Goal: Contribute content

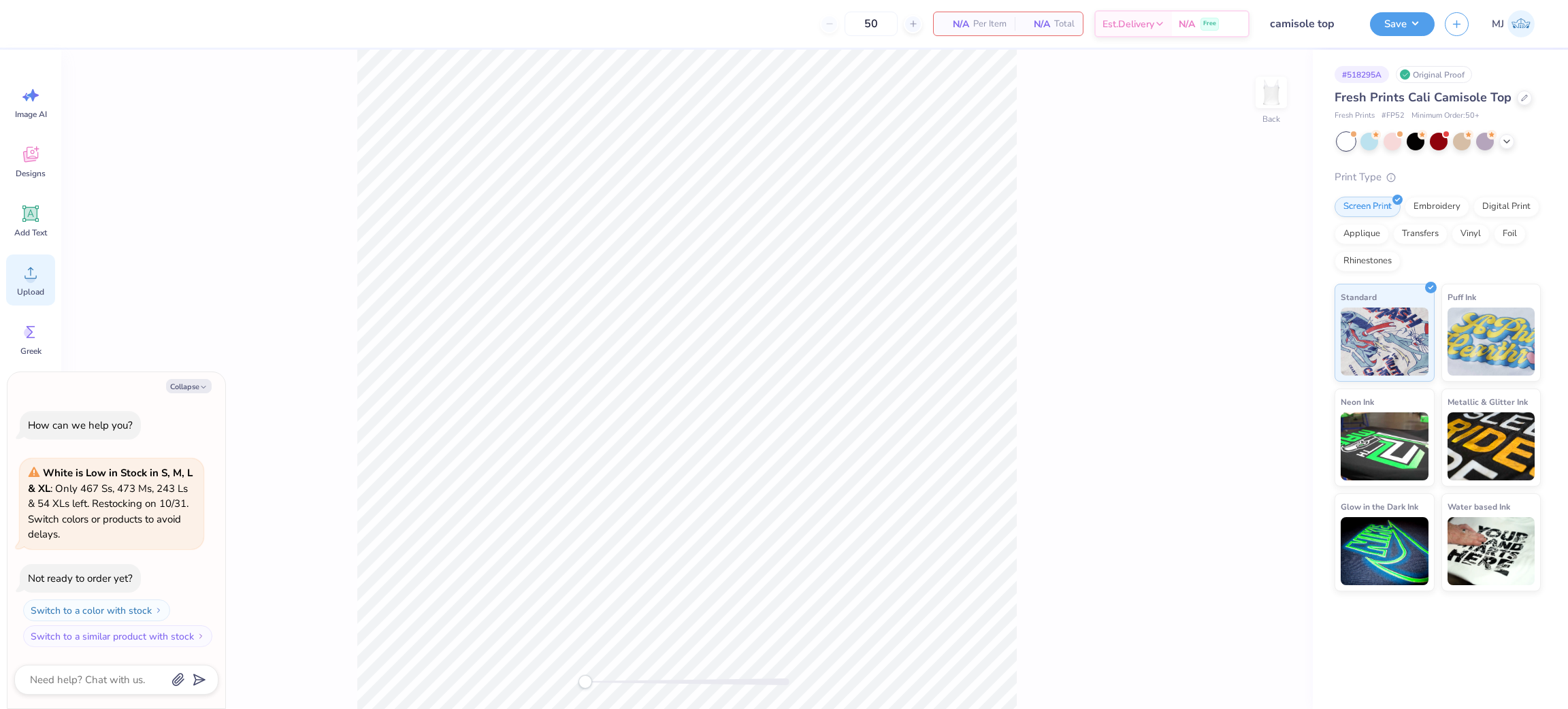
click at [49, 279] on div "Upload" at bounding box center [30, 279] width 49 height 51
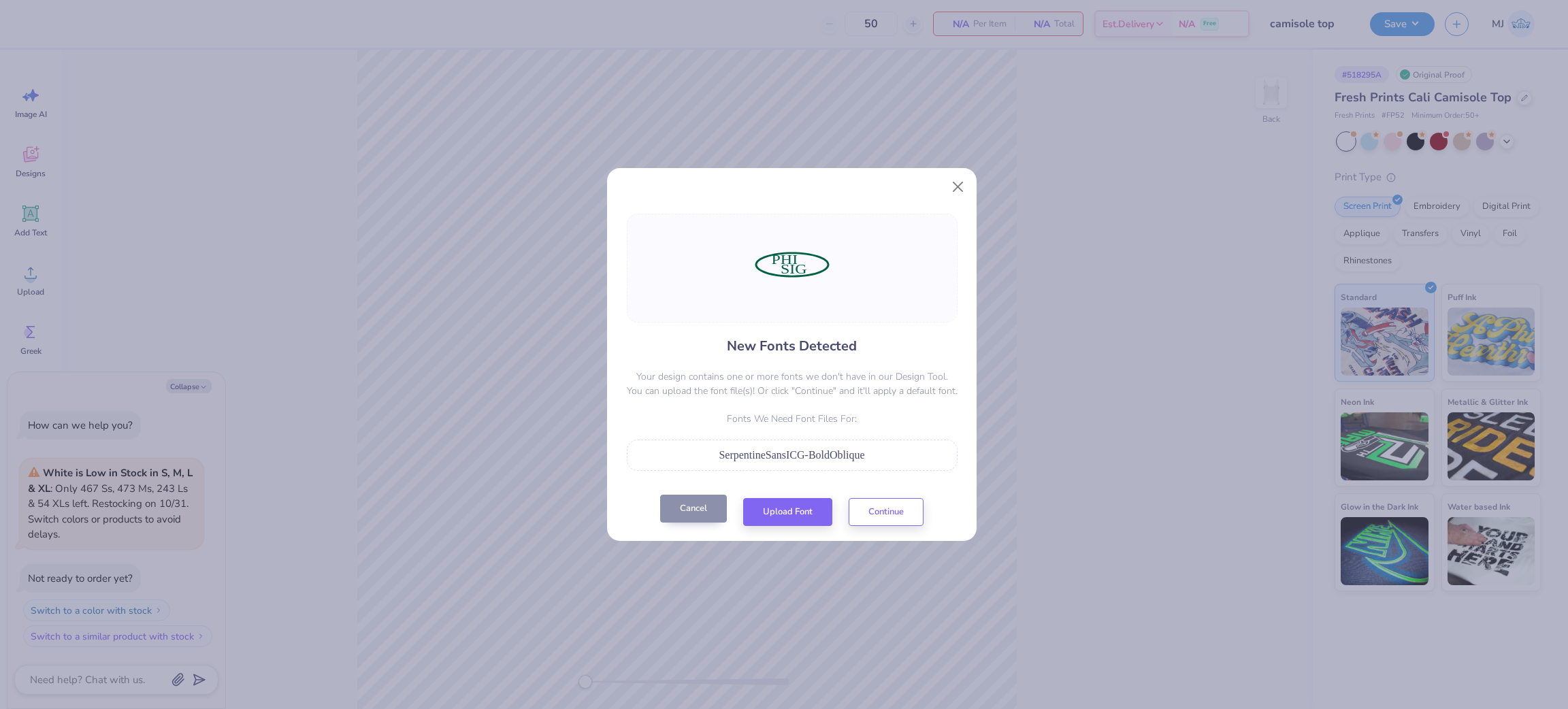
click at [675, 472] on button "Cancel" at bounding box center [693, 508] width 67 height 28
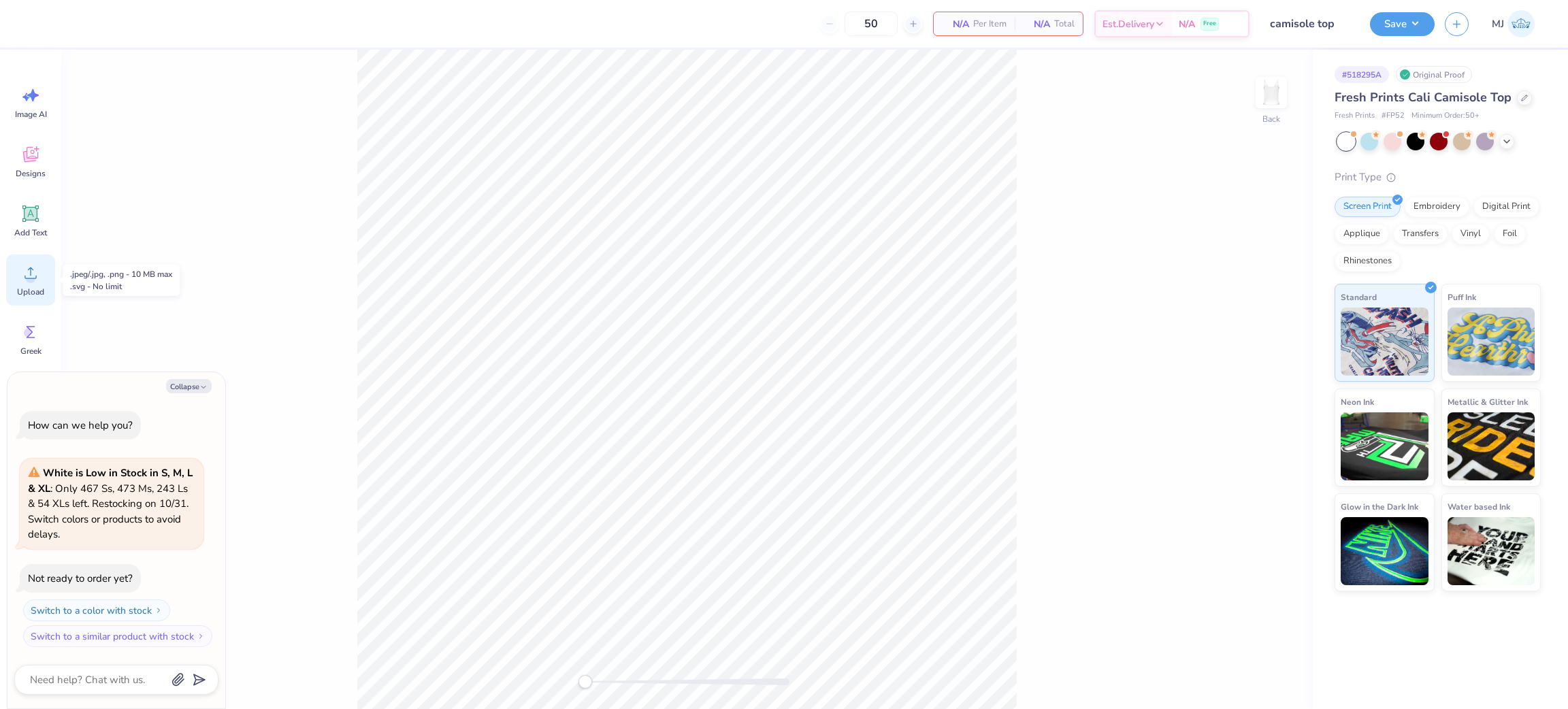
click at [42, 274] on div "Upload" at bounding box center [30, 279] width 49 height 51
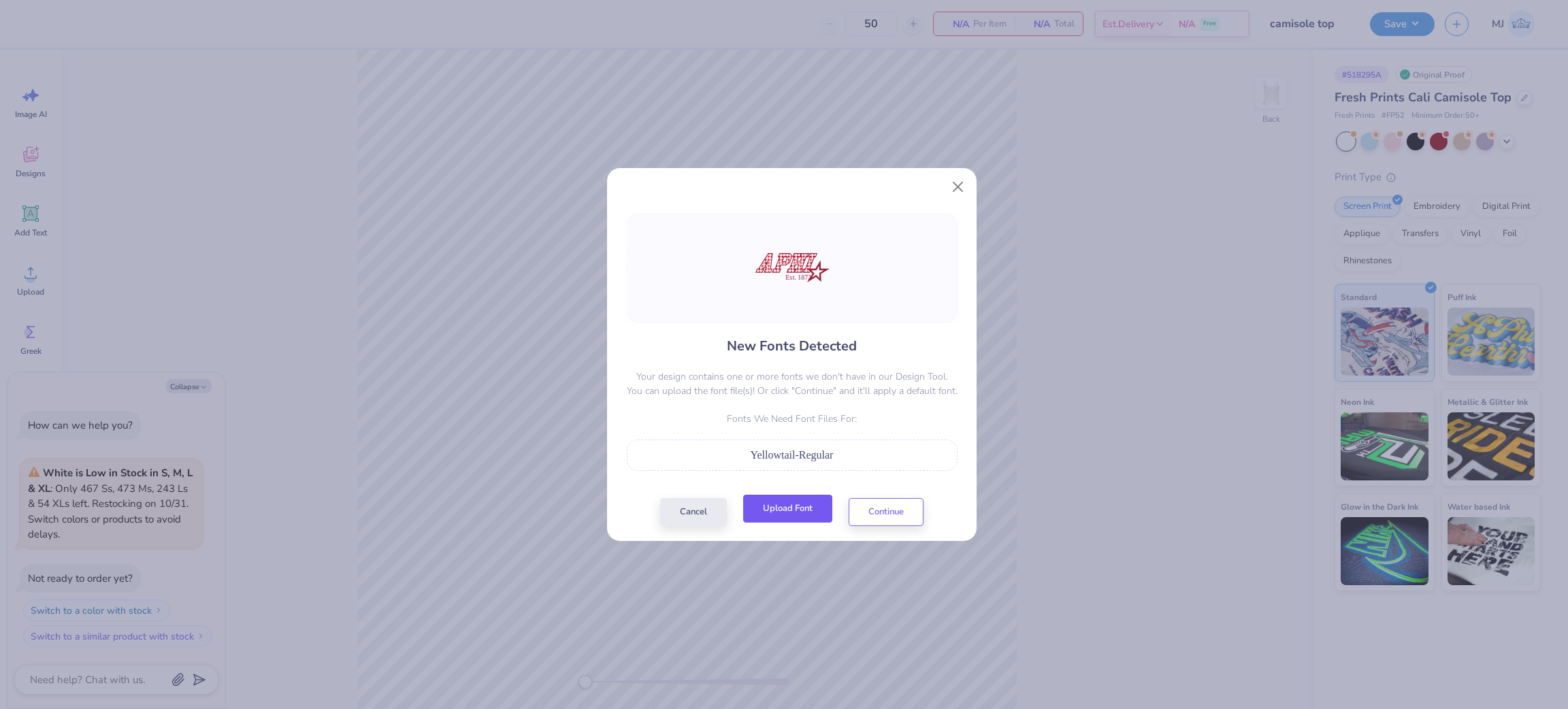
click at [778, 472] on button "Upload Font" at bounding box center [788, 508] width 89 height 28
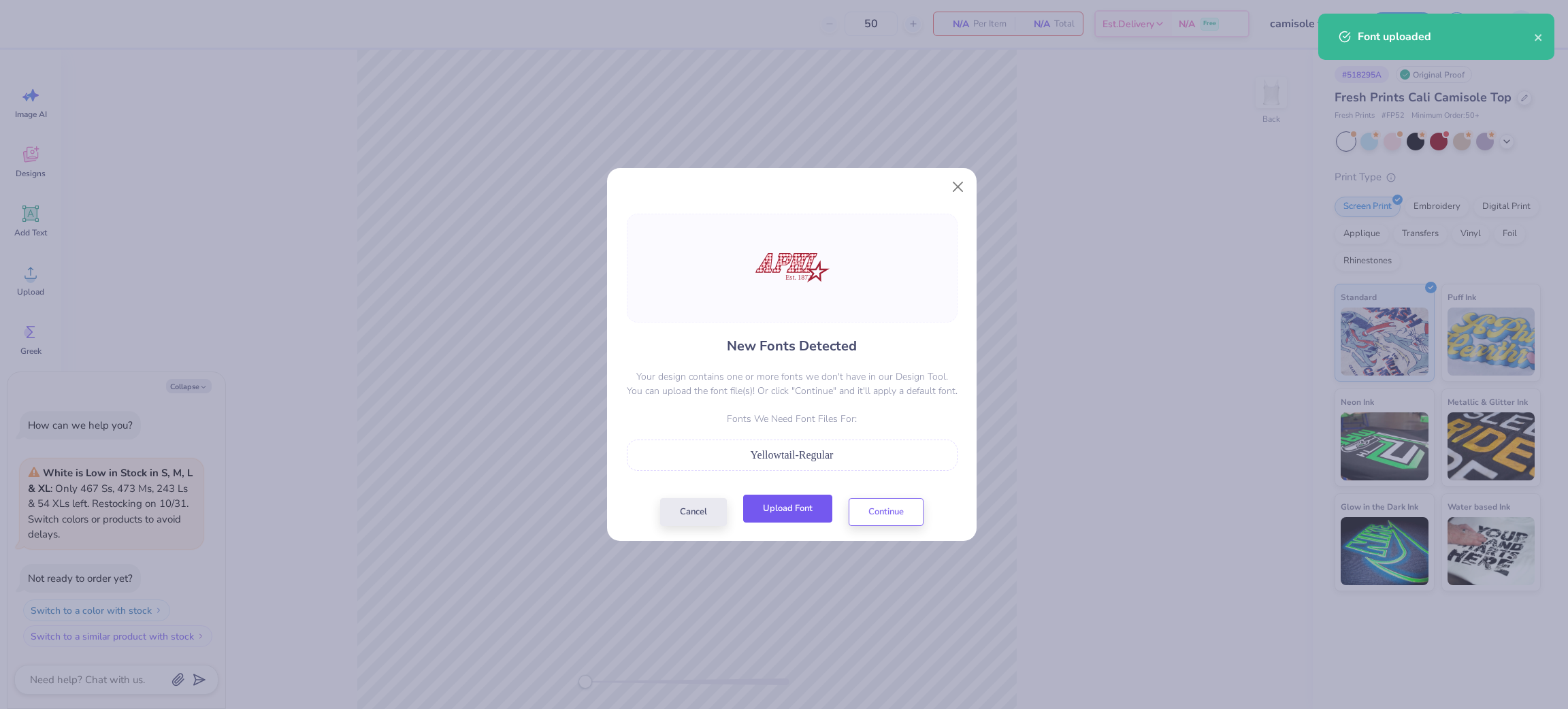
click at [786, 472] on button "Upload Font" at bounding box center [788, 508] width 89 height 28
click at [880, 472] on button "Continue" at bounding box center [886, 508] width 75 height 28
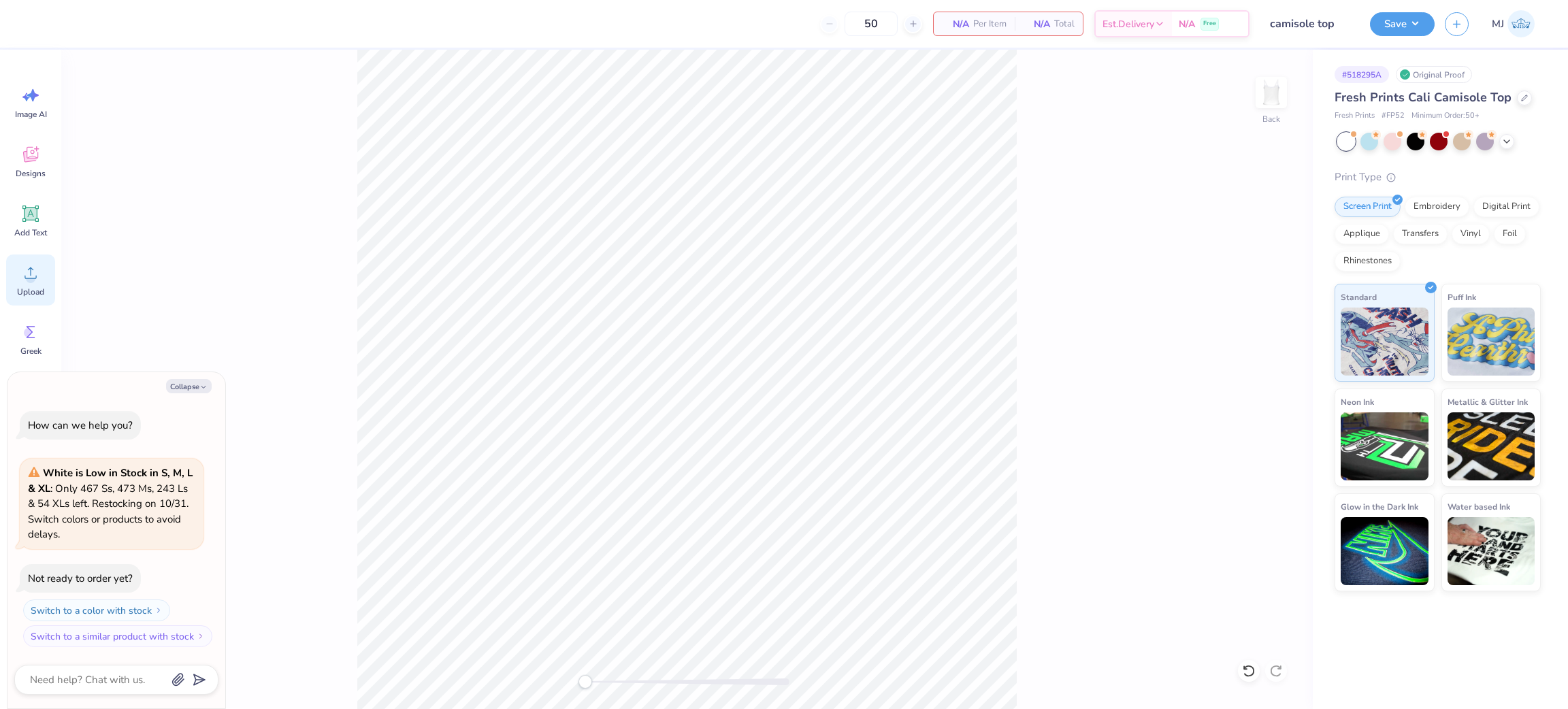
click at [20, 281] on icon at bounding box center [30, 273] width 20 height 20
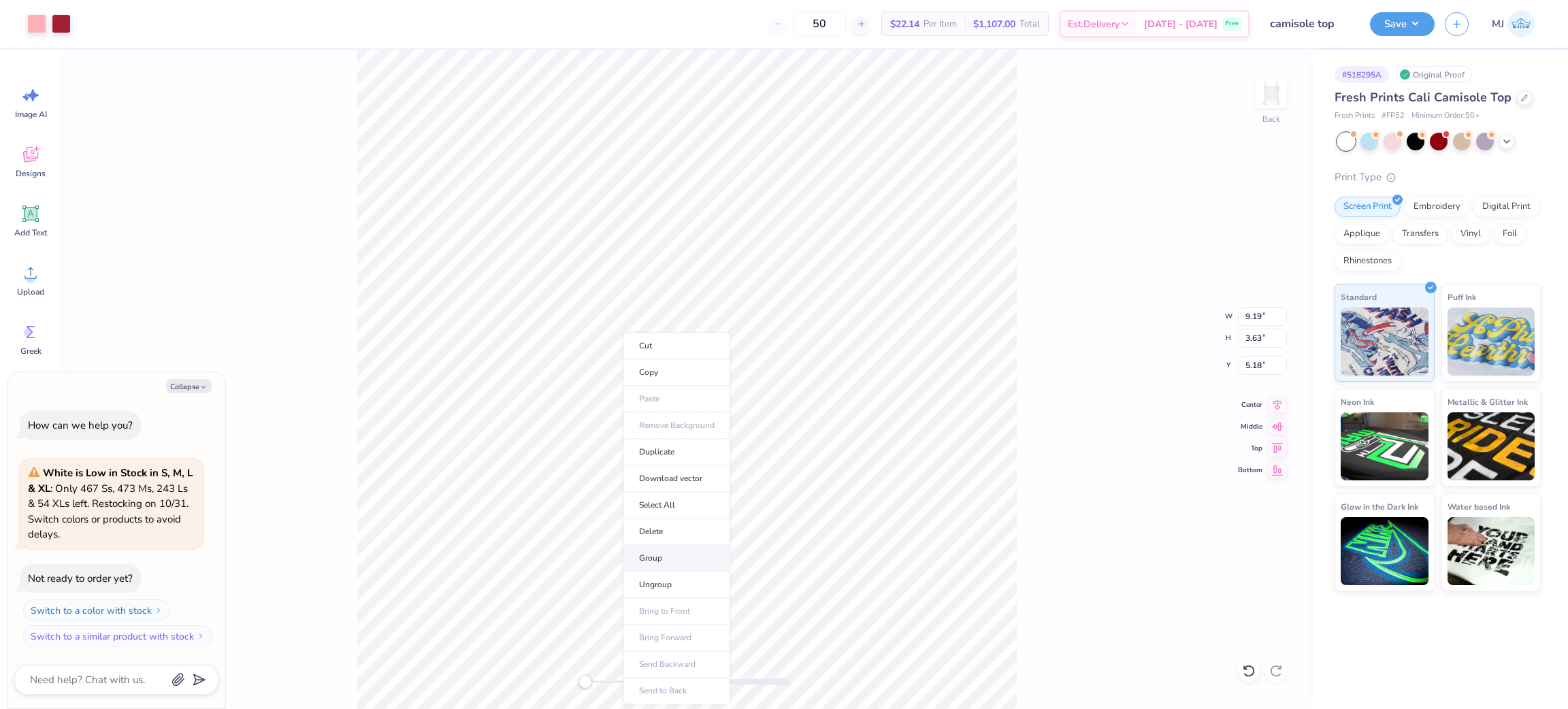
click at [673, 472] on li "Group" at bounding box center [676, 558] width 107 height 26
type textarea "x"
click at [1045, 310] on input "9.19" at bounding box center [1262, 316] width 49 height 19
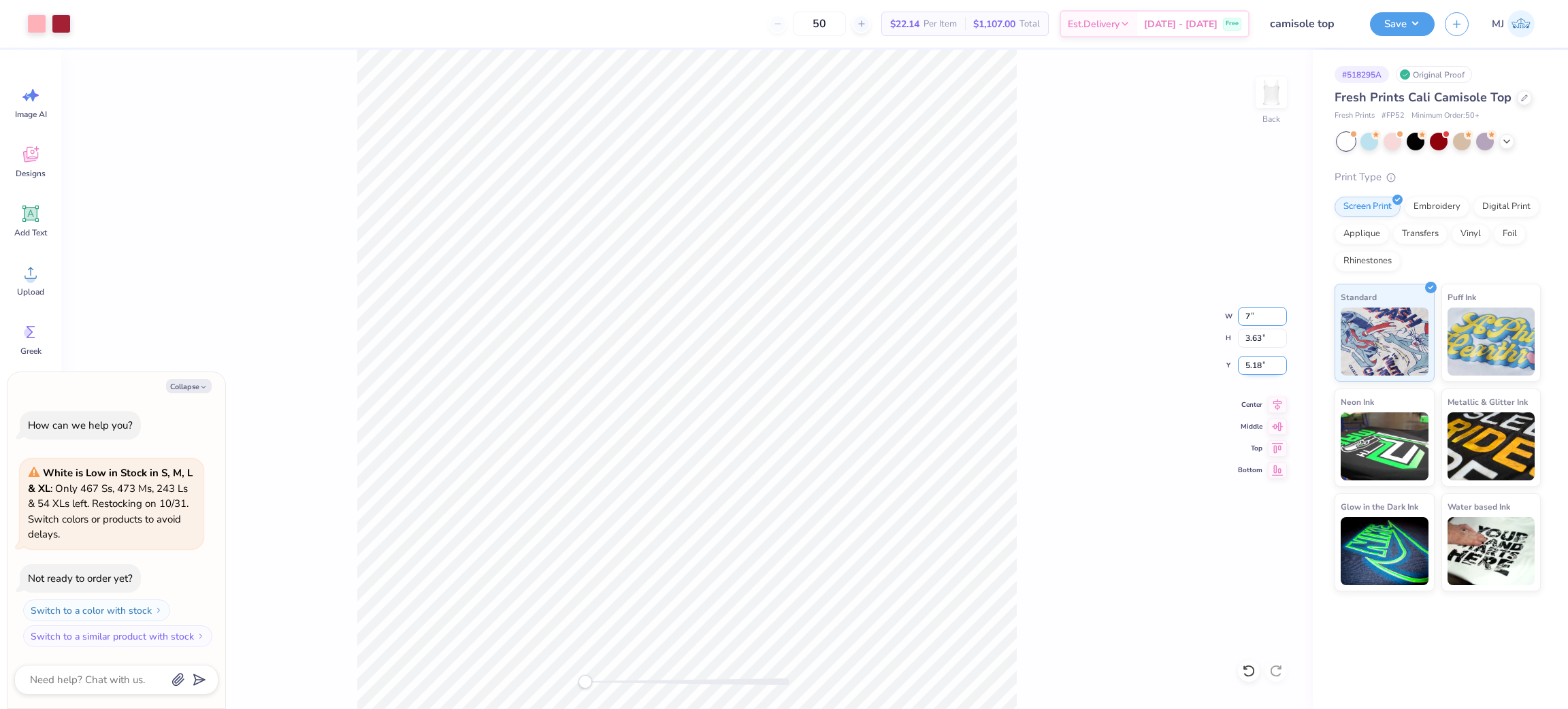
type input "7"
click at [1045, 371] on input "5.18" at bounding box center [1262, 366] width 49 height 19
type textarea "x"
type input "7.00"
type input "2.77"
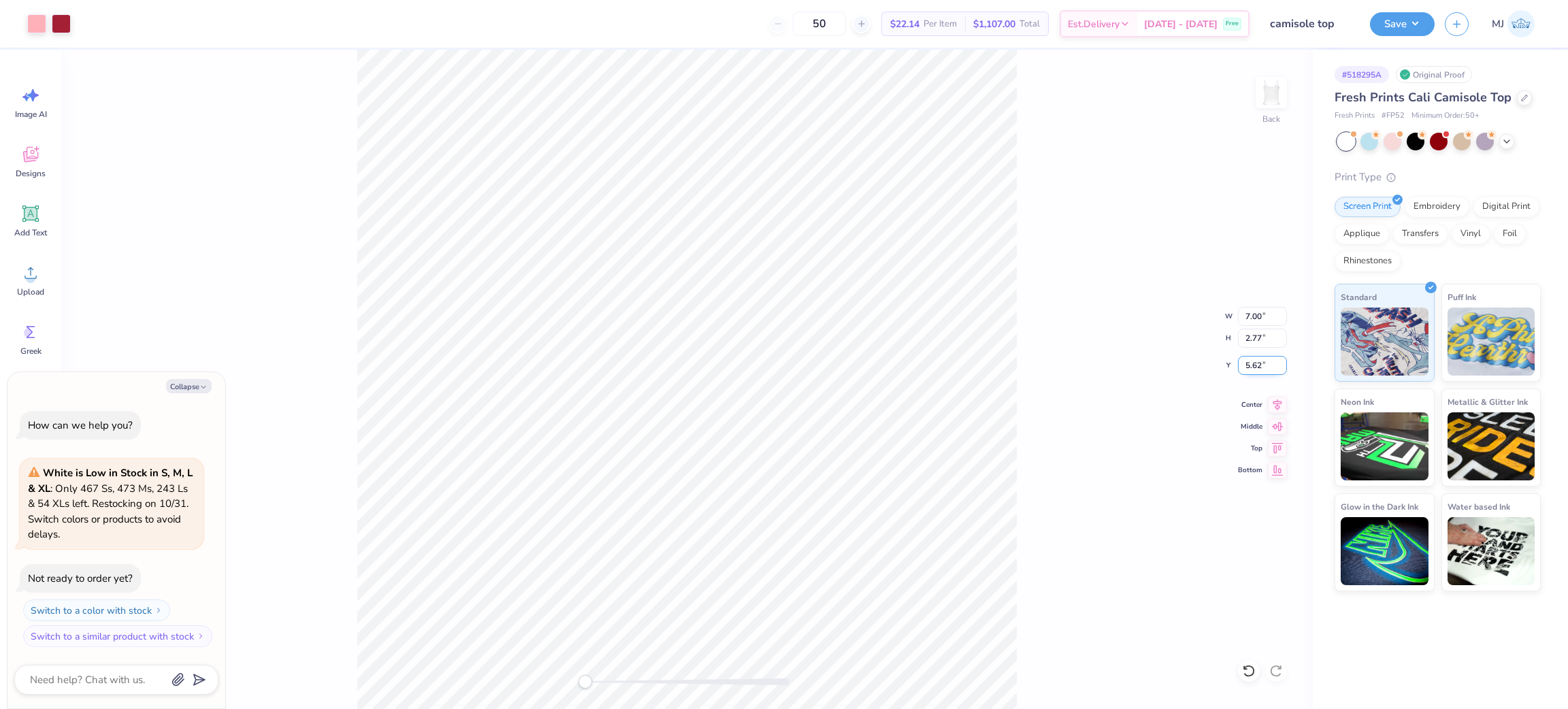
click at [1045, 371] on input "5.62" at bounding box center [1262, 366] width 49 height 19
type input "2"
click at [1045, 22] on button "Save" at bounding box center [1402, 22] width 65 height 24
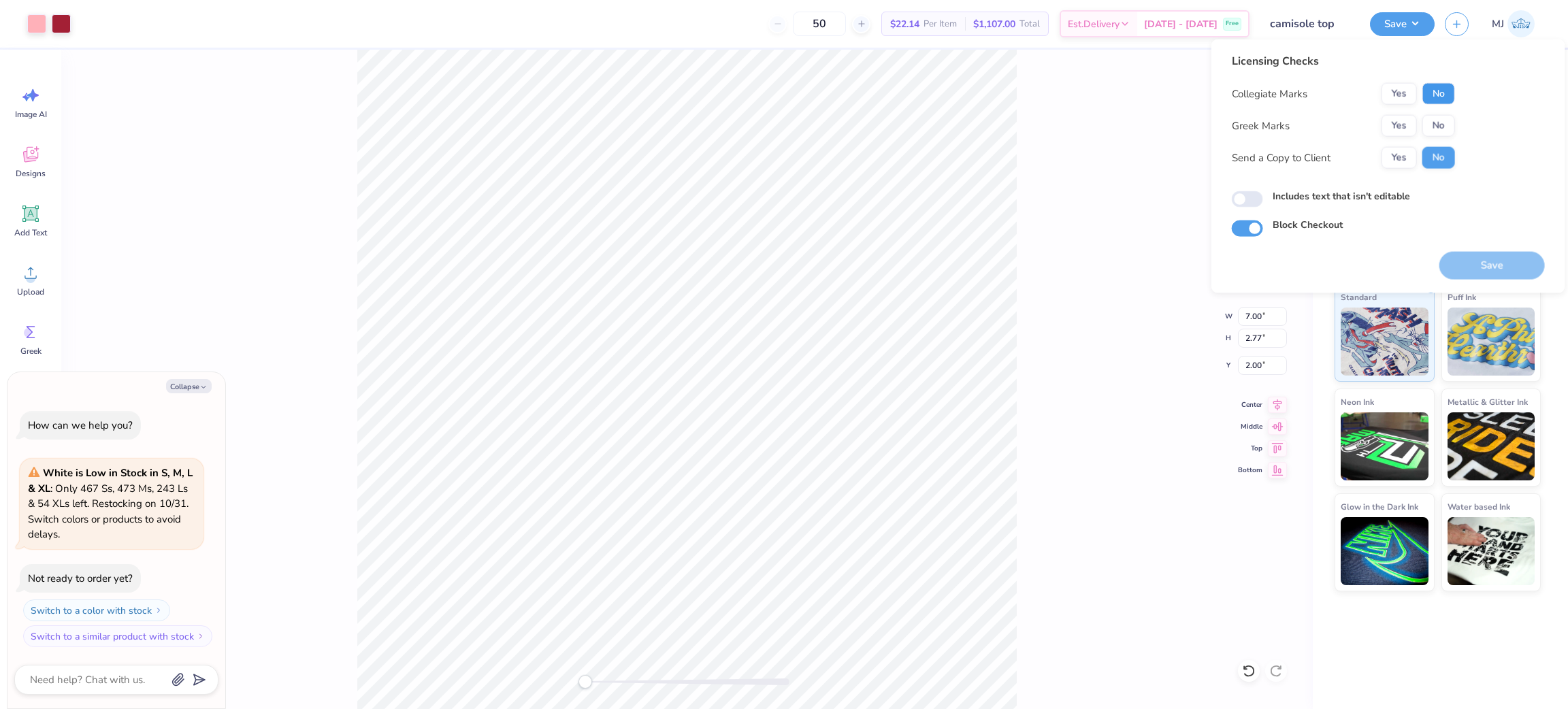
click at [1045, 90] on button "No" at bounding box center [1439, 94] width 33 height 21
click at [1045, 119] on button "Yes" at bounding box center [1399, 126] width 35 height 21
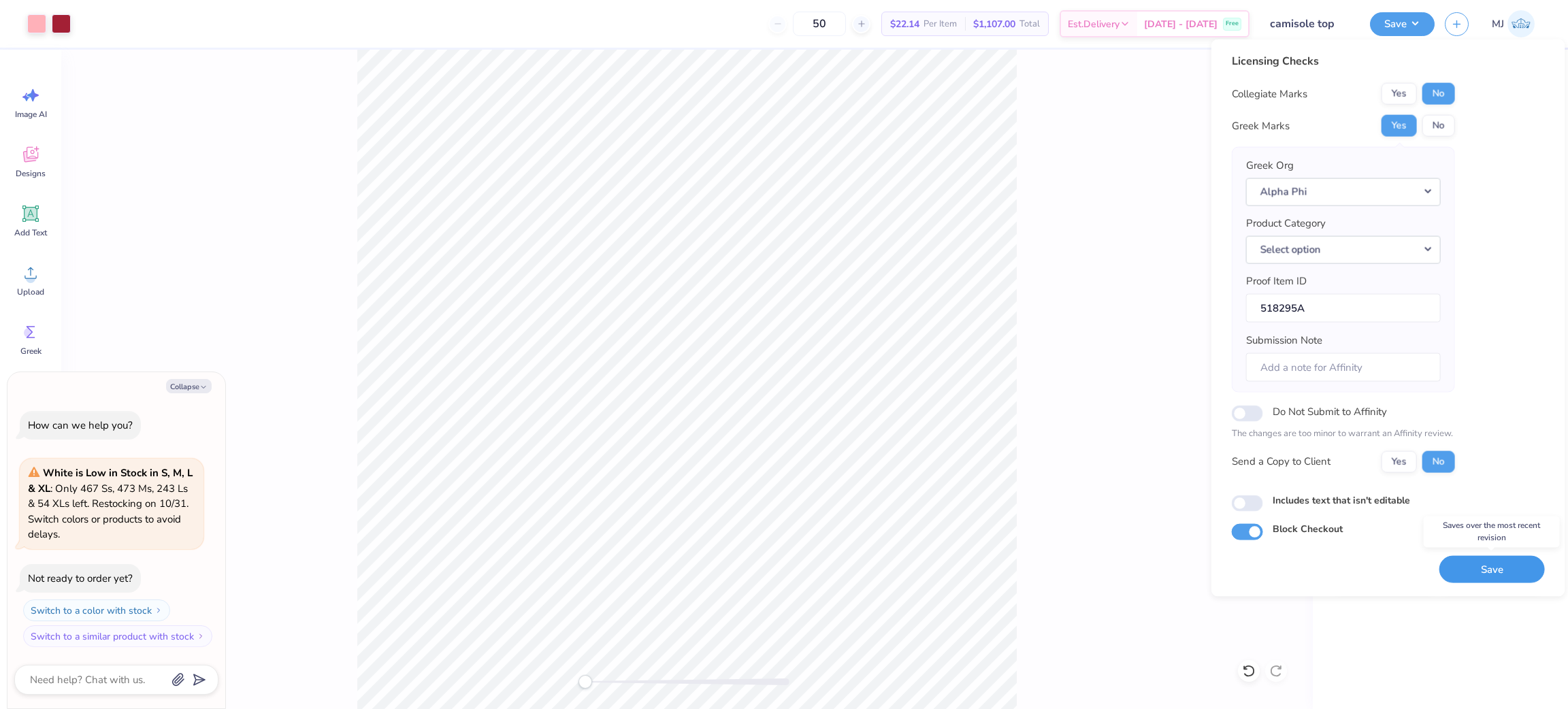
click at [1045, 472] on button "Save" at bounding box center [1491, 568] width 106 height 28
type textarea "x"
